Goal: Find specific page/section: Find specific page/section

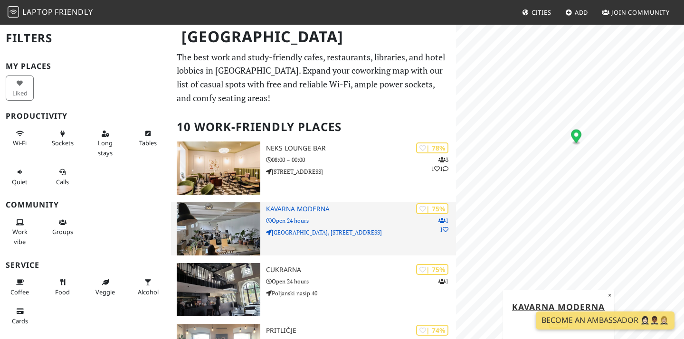
click at [330, 232] on p "Moderna galerija, Cankarjeva cesta 15" at bounding box center [361, 232] width 190 height 9
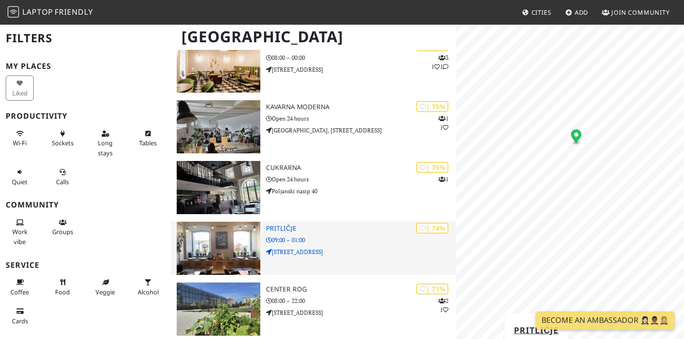
scroll to position [102, 0]
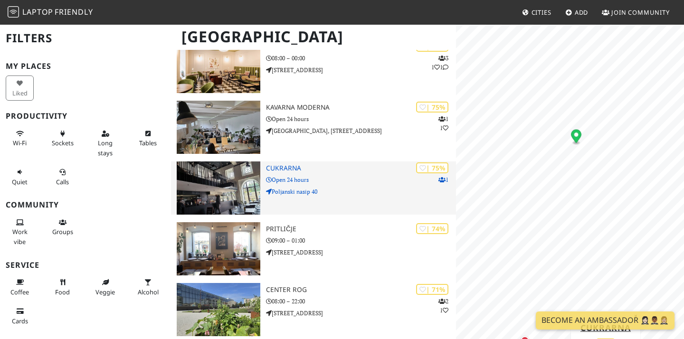
click at [233, 172] on img at bounding box center [219, 188] width 84 height 53
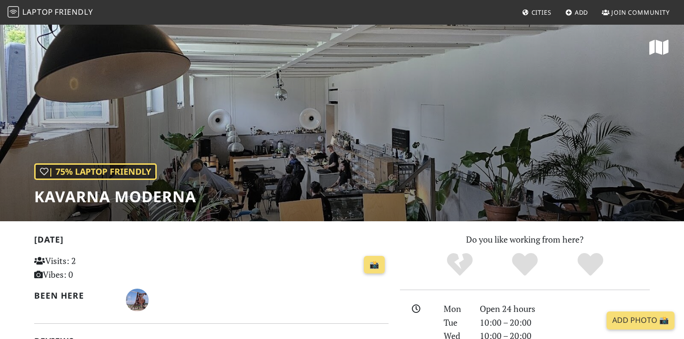
scroll to position [54, 0]
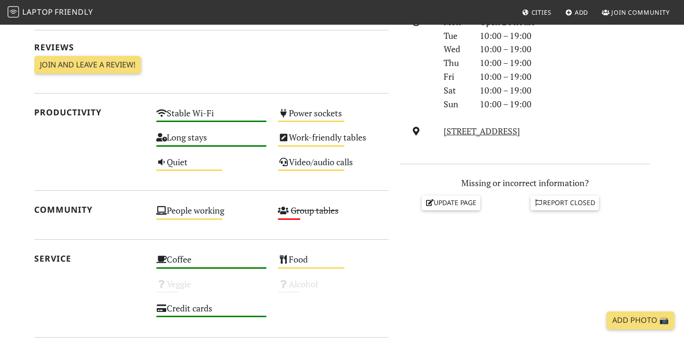
scroll to position [307, 0]
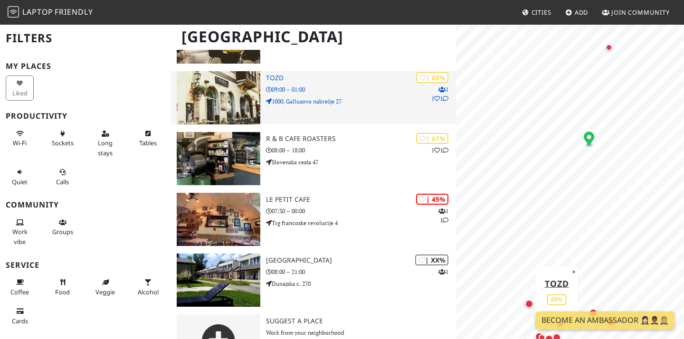
scroll to position [442, 0]
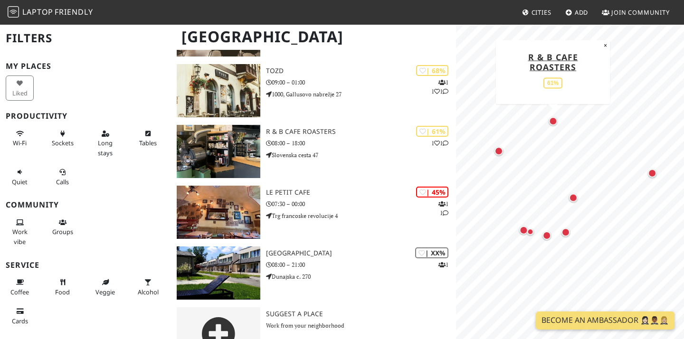
drag, startPoint x: 501, startPoint y: 128, endPoint x: 555, endPoint y: 119, distance: 54.0
click at [555, 119] on div "Map marker" at bounding box center [553, 121] width 9 height 9
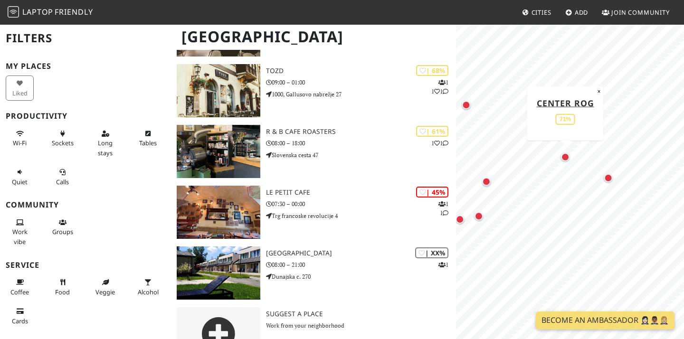
drag, startPoint x: 649, startPoint y: 173, endPoint x: 560, endPoint y: 156, distance: 90.4
click at [561, 156] on div "Map marker" at bounding box center [565, 157] width 9 height 9
